Goal: Use online tool/utility: Utilize a website feature to perform a specific function

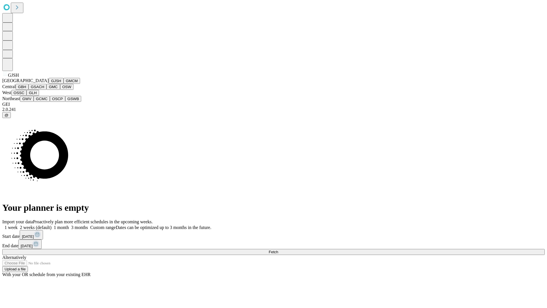
click at [49, 84] on button "GJSH" at bounding box center [56, 81] width 15 height 6
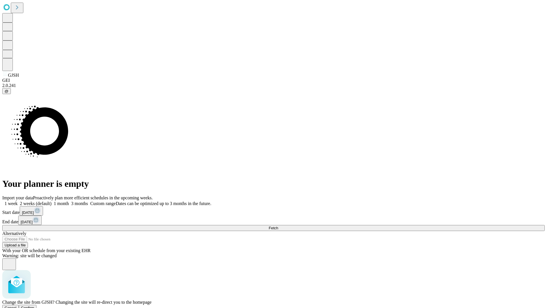
click at [34, 305] on span "Confirm" at bounding box center [27, 307] width 13 height 4
click at [52, 201] on label "2 weeks (default)" at bounding box center [35, 203] width 34 height 5
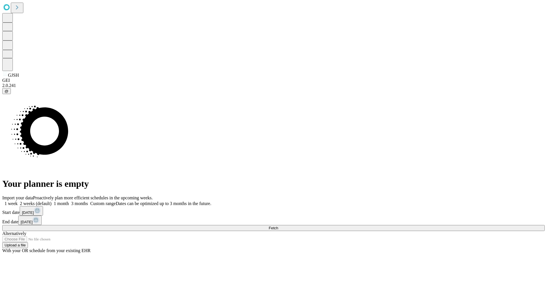
click at [278, 226] on span "Fetch" at bounding box center [273, 228] width 9 height 4
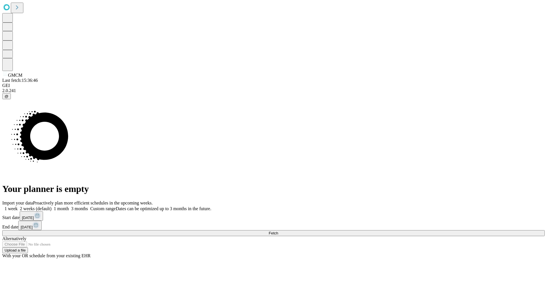
click at [52, 206] on label "2 weeks (default)" at bounding box center [35, 208] width 34 height 5
click at [278, 231] on span "Fetch" at bounding box center [273, 233] width 9 height 4
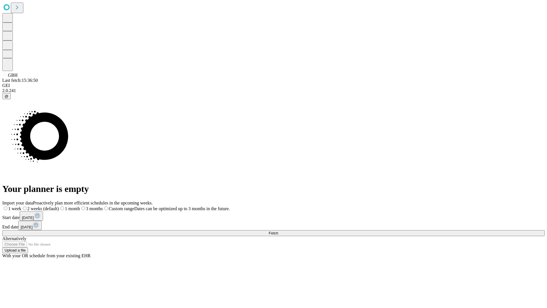
click at [59, 206] on label "2 weeks (default)" at bounding box center [40, 208] width 38 height 5
click at [278, 231] on span "Fetch" at bounding box center [273, 233] width 9 height 4
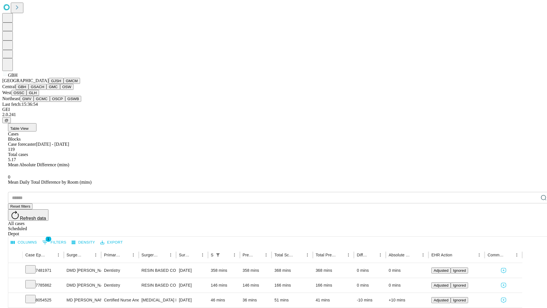
click at [44, 90] on button "GSACH" at bounding box center [37, 87] width 18 height 6
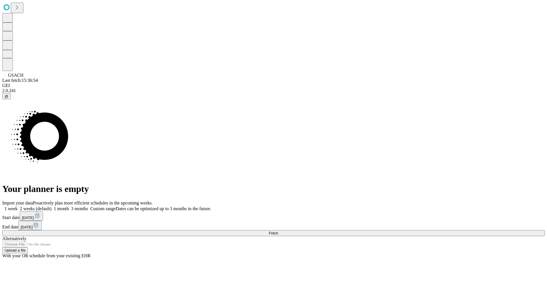
click at [278, 231] on span "Fetch" at bounding box center [273, 233] width 9 height 4
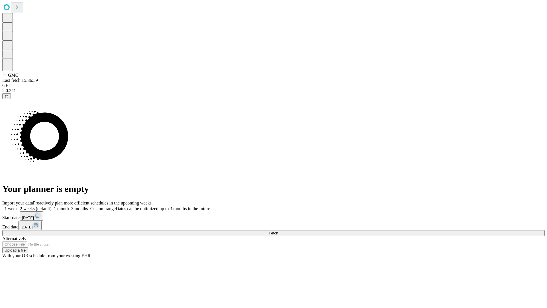
click at [52, 206] on label "2 weeks (default)" at bounding box center [35, 208] width 34 height 5
click at [278, 231] on span "Fetch" at bounding box center [273, 233] width 9 height 4
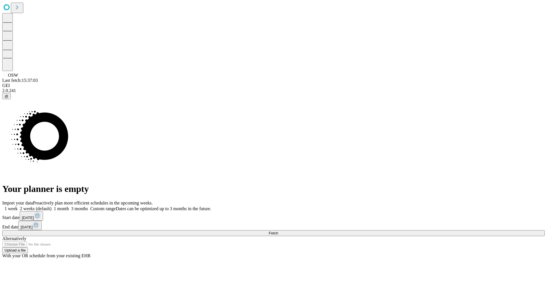
click at [52, 206] on label "2 weeks (default)" at bounding box center [35, 208] width 34 height 5
click at [278, 231] on span "Fetch" at bounding box center [273, 233] width 9 height 4
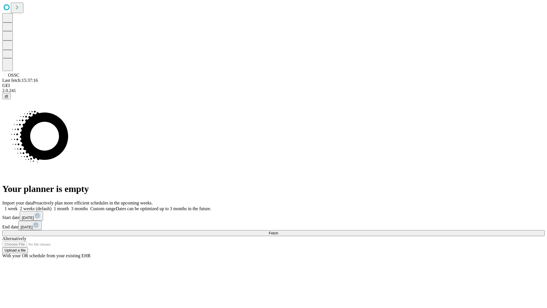
click at [52, 206] on label "2 weeks (default)" at bounding box center [35, 208] width 34 height 5
click at [278, 231] on span "Fetch" at bounding box center [273, 233] width 9 height 4
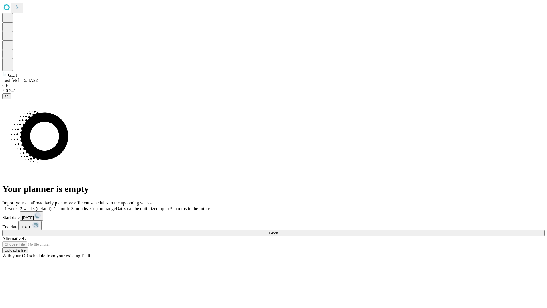
click at [278, 231] on span "Fetch" at bounding box center [273, 233] width 9 height 4
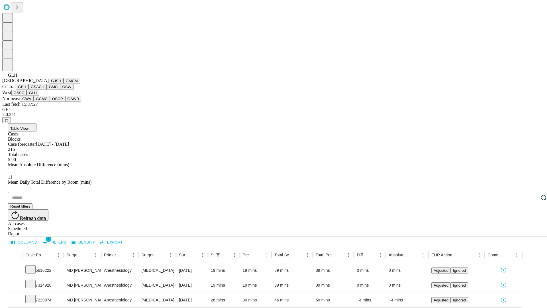
click at [34, 102] on button "GWV" at bounding box center [27, 99] width 14 height 6
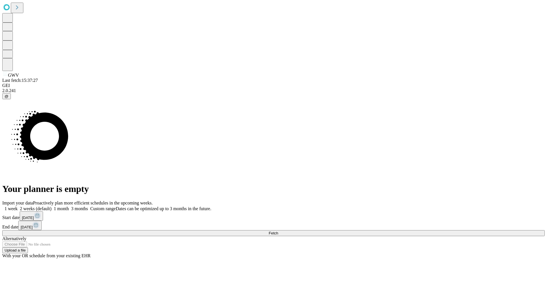
click at [52, 206] on label "2 weeks (default)" at bounding box center [35, 208] width 34 height 5
click at [278, 231] on span "Fetch" at bounding box center [273, 233] width 9 height 4
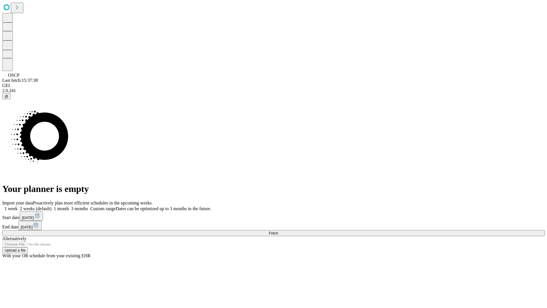
click at [52, 206] on label "2 weeks (default)" at bounding box center [35, 208] width 34 height 5
click at [278, 231] on span "Fetch" at bounding box center [273, 233] width 9 height 4
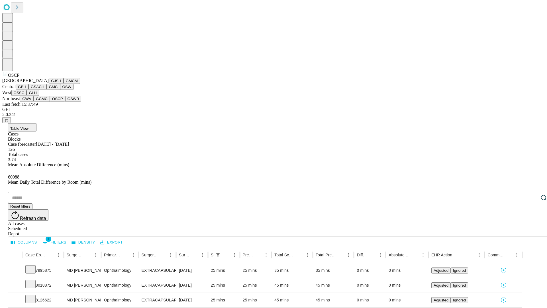
click at [65, 102] on button "GSWB" at bounding box center [73, 99] width 16 height 6
